Goal: Information Seeking & Learning: Compare options

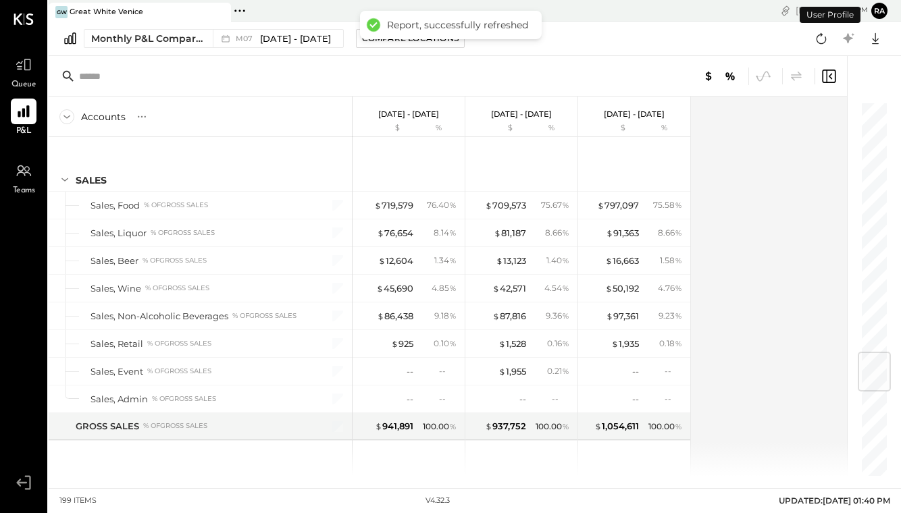
scroll to position [2126, 0]
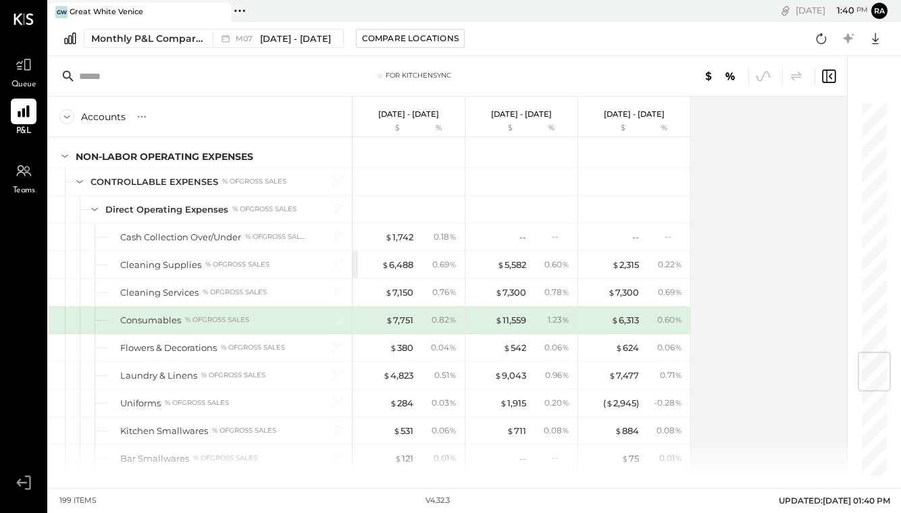
click at [27, 89] on span "Queue" at bounding box center [23, 85] width 25 height 12
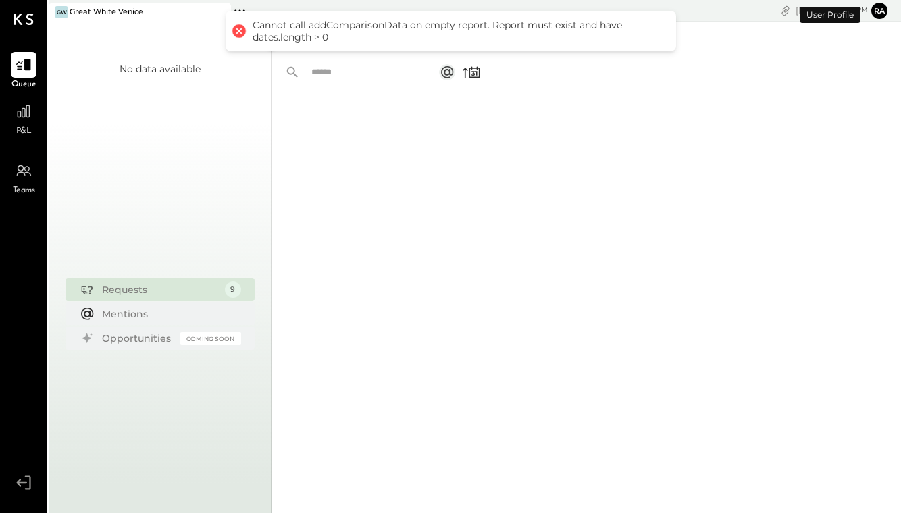
click at [359, 48] on div "Cannot call addComparisonData on empty report. Report must exist and have dates…" at bounding box center [451, 31] width 451 height 41
drag, startPoint x: 653, startPoint y: 59, endPoint x: 336, endPoint y: 52, distance: 317.0
click at [336, 52] on div "For Me For KS Closed" at bounding box center [383, 40] width 223 height 36
drag, startPoint x: 336, startPoint y: 52, endPoint x: 308, endPoint y: 28, distance: 36.4
click at [308, 28] on div "Cannot call addComparisonData on empty report. Report must exist and have dates…" at bounding box center [458, 31] width 410 height 24
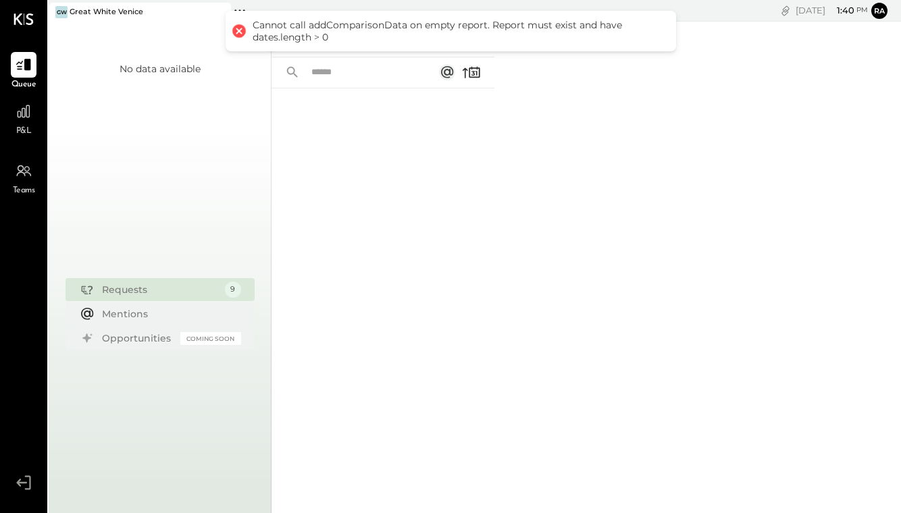
drag, startPoint x: 308, startPoint y: 28, endPoint x: 241, endPoint y: 30, distance: 67.6
click at [241, 30] on div at bounding box center [238, 31] width 19 height 19
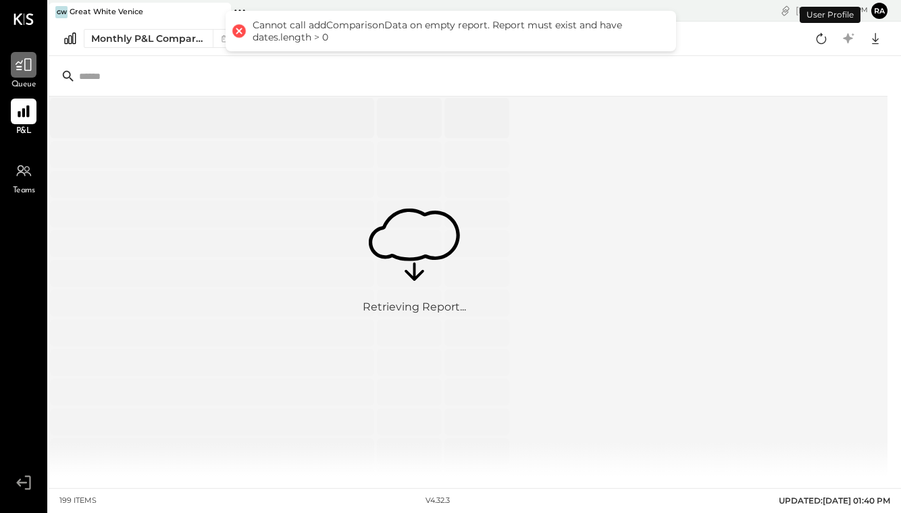
drag, startPoint x: 653, startPoint y: 59, endPoint x: 26, endPoint y: 66, distance: 626.4
click at [26, 66] on icon at bounding box center [24, 65] width 18 height 18
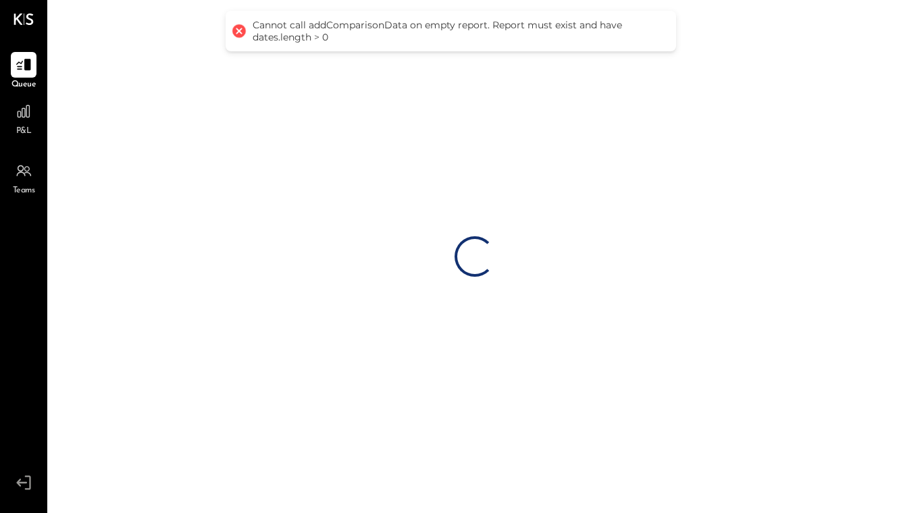
click at [34, 101] on div at bounding box center [24, 112] width 26 height 26
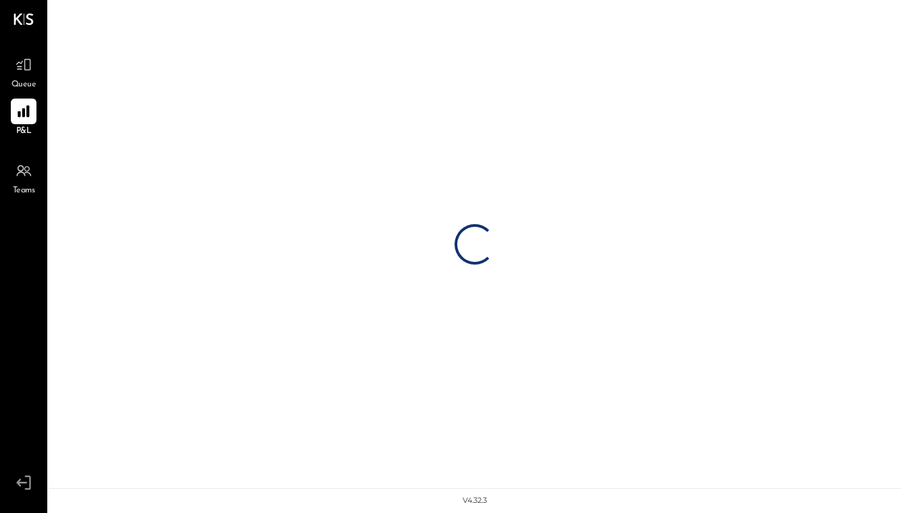
click at [29, 78] on div "Queue" at bounding box center [24, 71] width 26 height 39
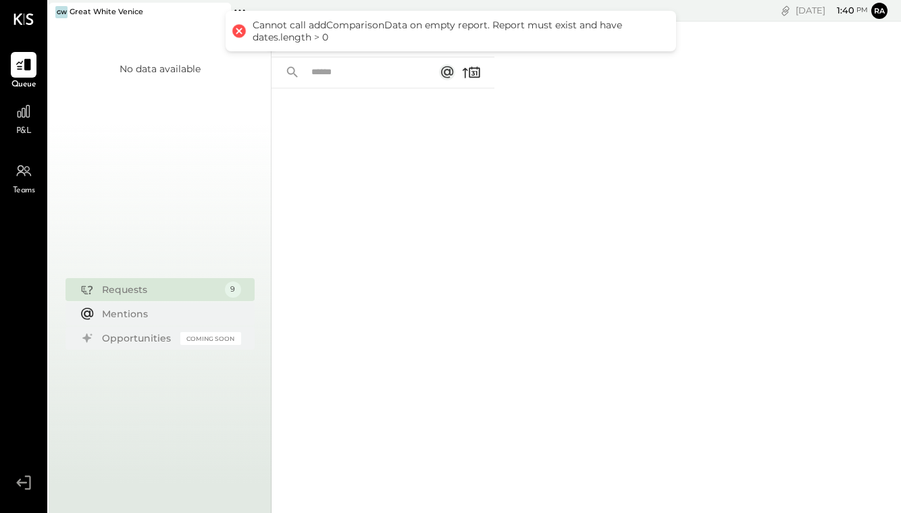
drag, startPoint x: 26, startPoint y: 66, endPoint x: 9, endPoint y: 74, distance: 19.3
click at [9, 74] on div "Queue" at bounding box center [23, 71] width 39 height 39
drag, startPoint x: 9, startPoint y: 74, endPoint x: 22, endPoint y: 128, distance: 54.9
click at [22, 128] on span "P&L" at bounding box center [24, 132] width 16 height 12
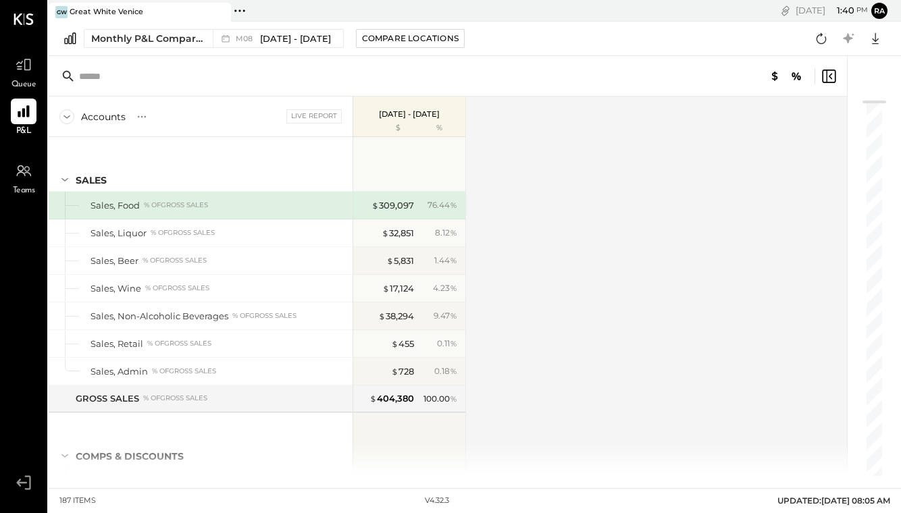
click at [283, 37] on span "[DATE] - [DATE]" at bounding box center [295, 38] width 71 height 13
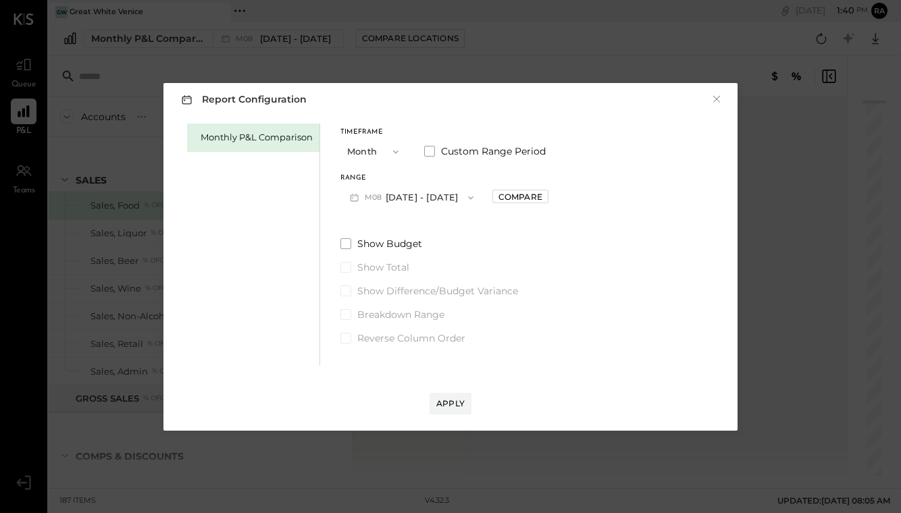
click at [394, 198] on button "M08 [DATE] - [DATE]" at bounding box center [412, 197] width 143 height 25
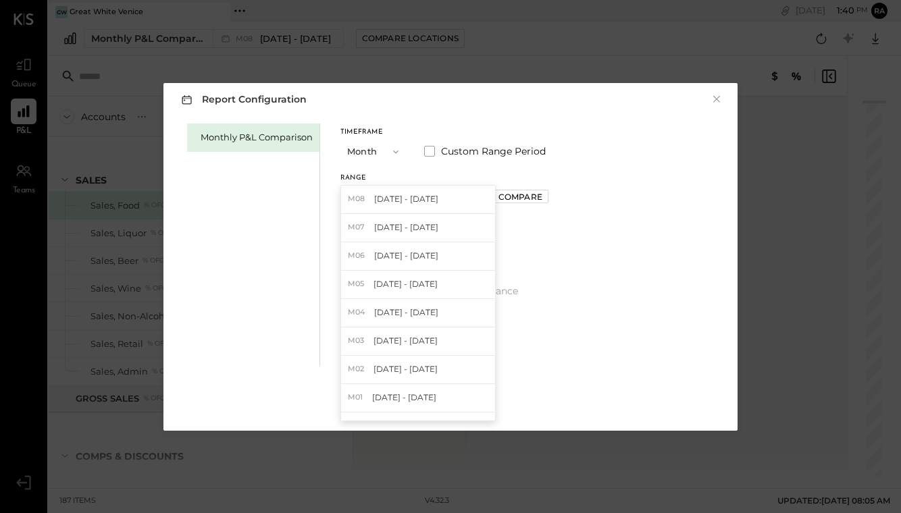
click at [395, 236] on div "M07 [DATE] - [DATE]" at bounding box center [418, 228] width 154 height 28
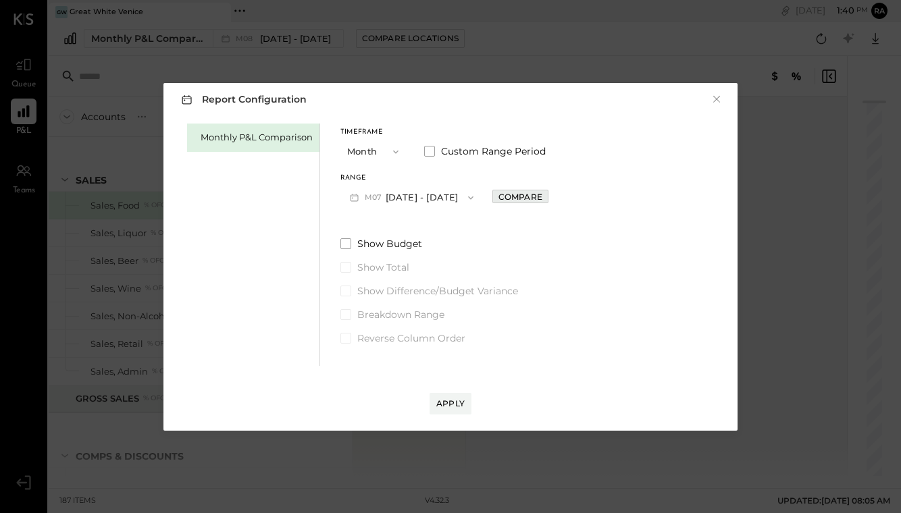
drag, startPoint x: 22, startPoint y: 128, endPoint x: 511, endPoint y: 197, distance: 494.8
click at [511, 197] on div "Compare" at bounding box center [521, 196] width 44 height 11
click at [518, 197] on icon "button" at bounding box center [522, 197] width 8 height 8
click at [511, 197] on div "Compare" at bounding box center [521, 196] width 44 height 11
drag, startPoint x: 511, startPoint y: 197, endPoint x: 538, endPoint y: 197, distance: 26.4
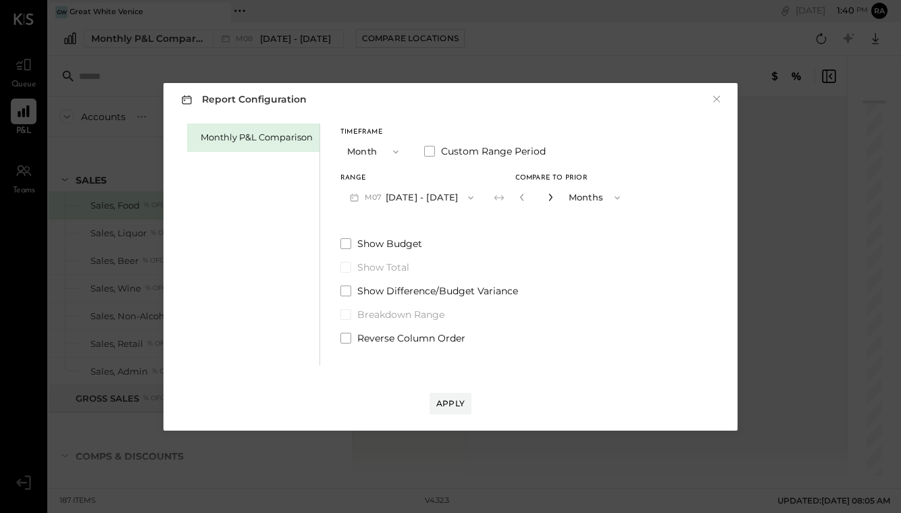
click at [547, 197] on icon "button" at bounding box center [551, 197] width 8 height 8
type input "*"
drag, startPoint x: 538, startPoint y: 197, endPoint x: 438, endPoint y: 401, distance: 226.9
click at [438, 401] on div "Apply" at bounding box center [450, 403] width 28 height 11
